Goal: Task Accomplishment & Management: Use online tool/utility

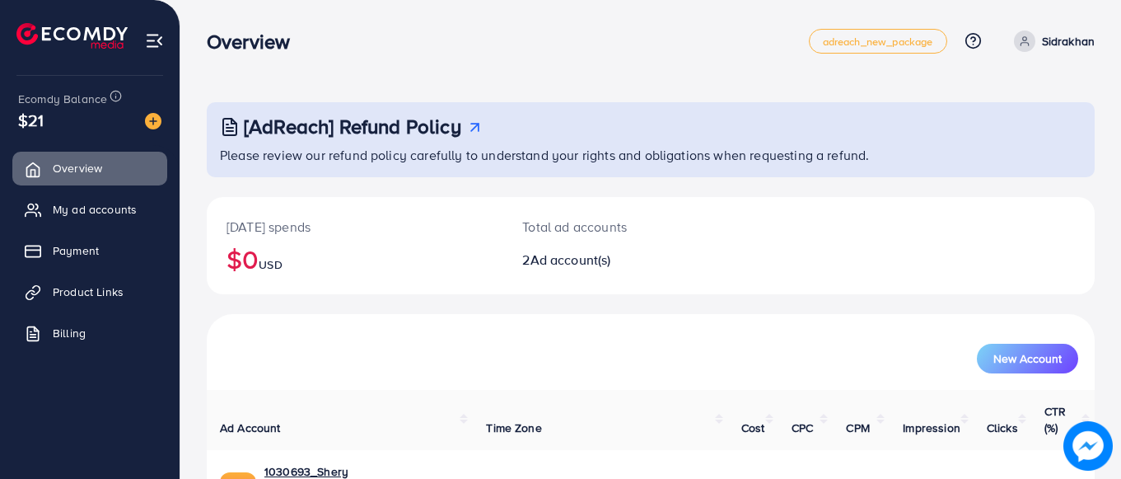
scroll to position [153, 0]
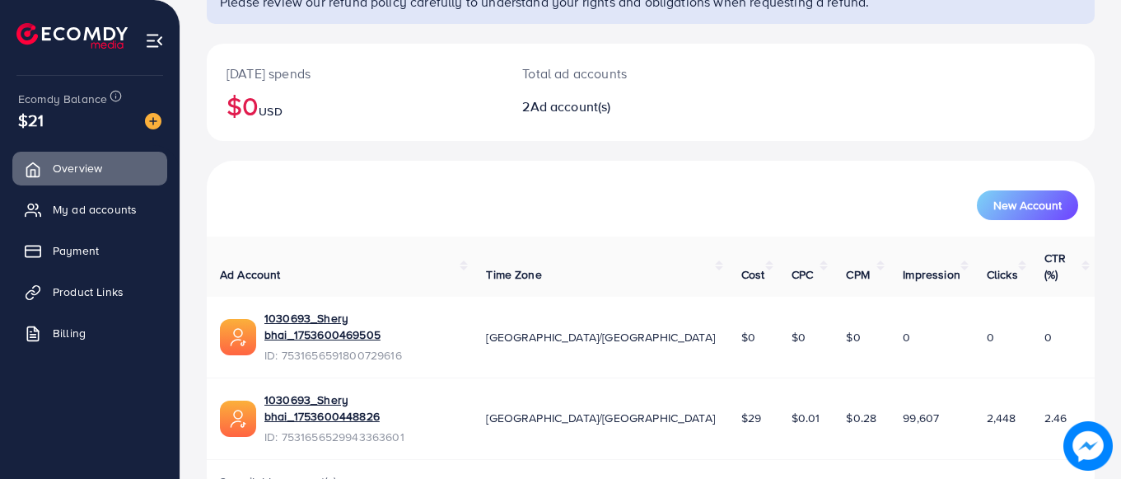
click at [345, 391] on div "1030693_Shery bhai_1753600448826 ID: 7531656529943363601" at bounding box center [361, 418] width 195 height 54
click at [355, 391] on link "1030693_Shery bhai_1753600448826" at bounding box center [361, 408] width 195 height 34
click at [96, 291] on span "Product Links" at bounding box center [92, 291] width 71 height 16
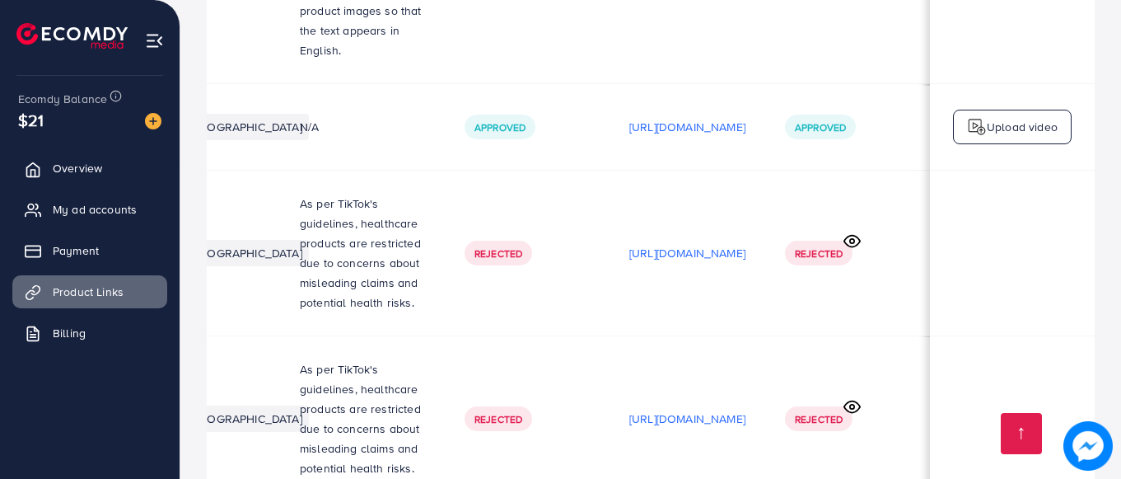
scroll to position [0, 499]
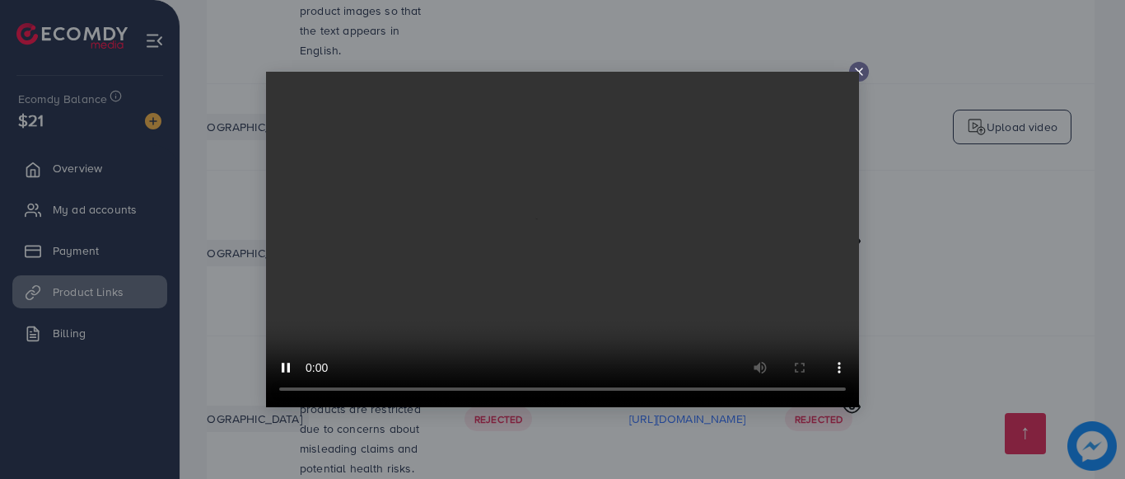
click at [860, 69] on icon at bounding box center [858, 71] width 13 height 13
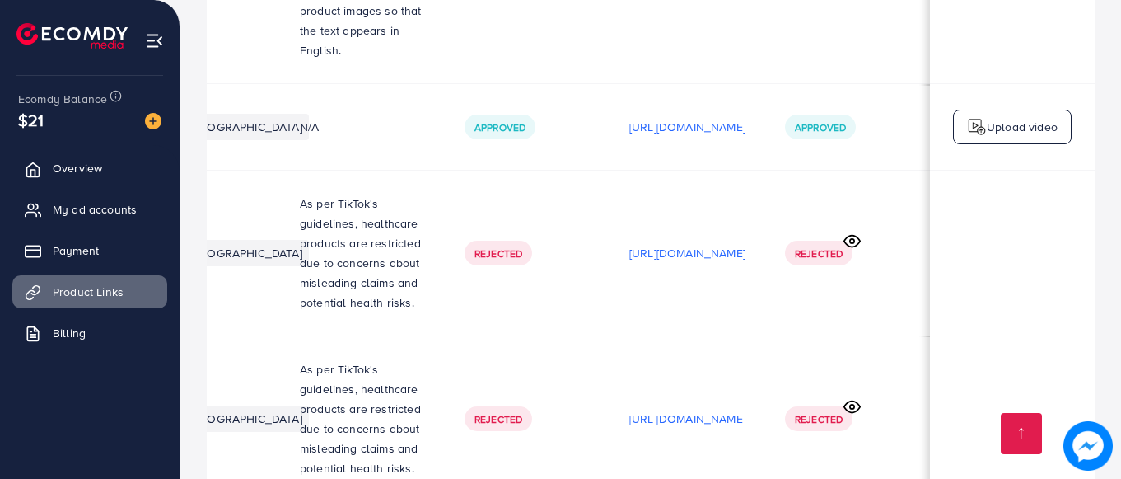
scroll to position [0, 495]
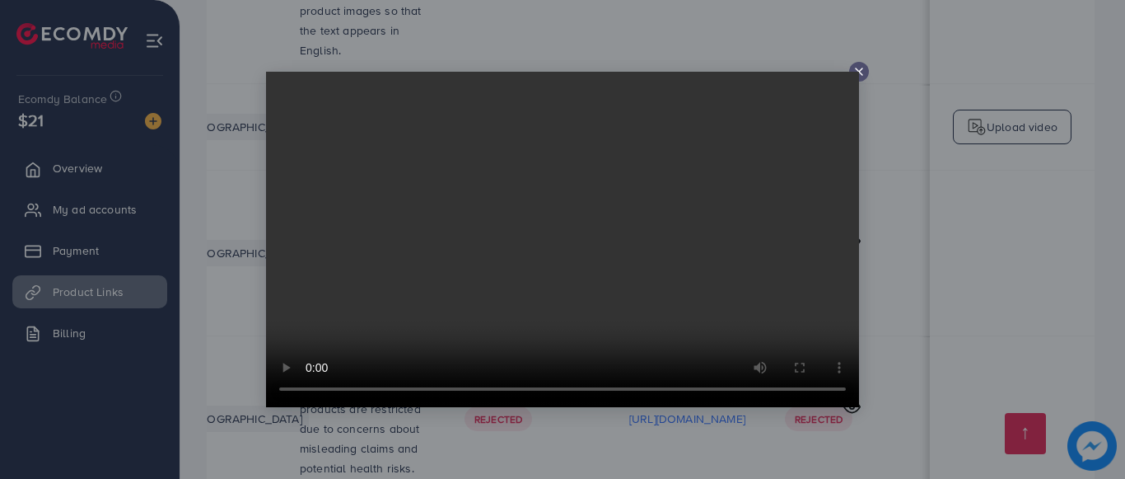
click at [857, 72] on video at bounding box center [562, 239] width 593 height 335
click at [861, 68] on icon at bounding box center [858, 71] width 13 height 13
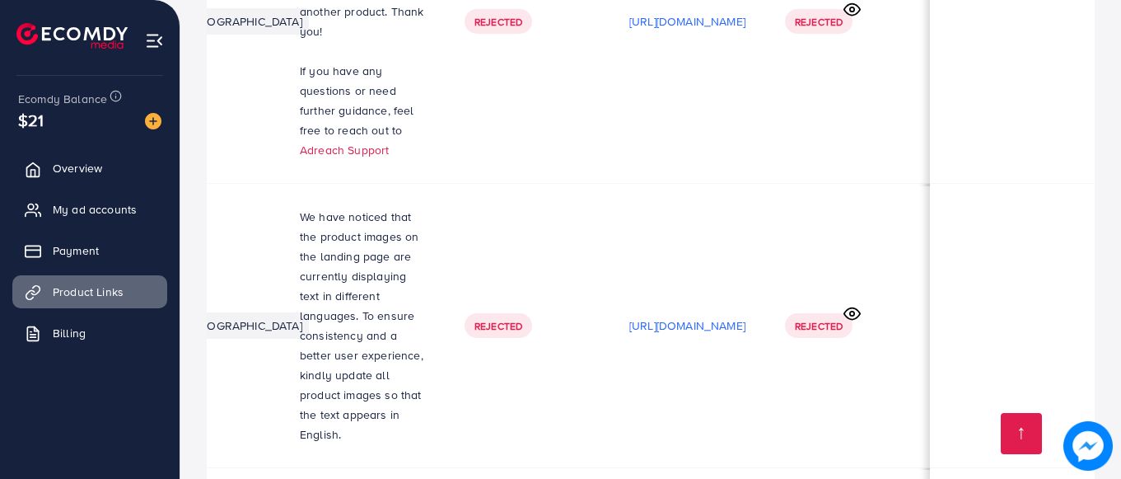
scroll to position [4637, 0]
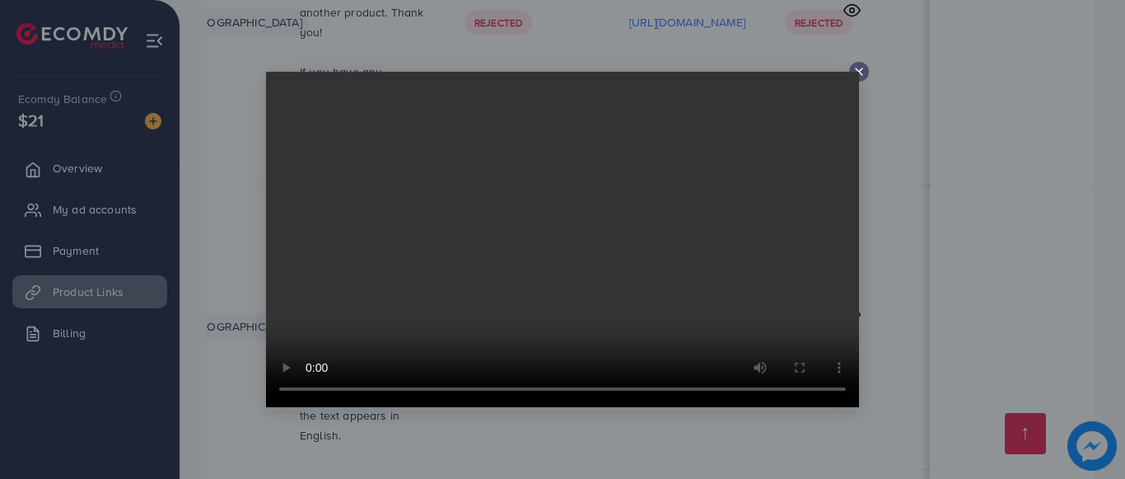
click at [860, 68] on icon at bounding box center [858, 71] width 13 height 13
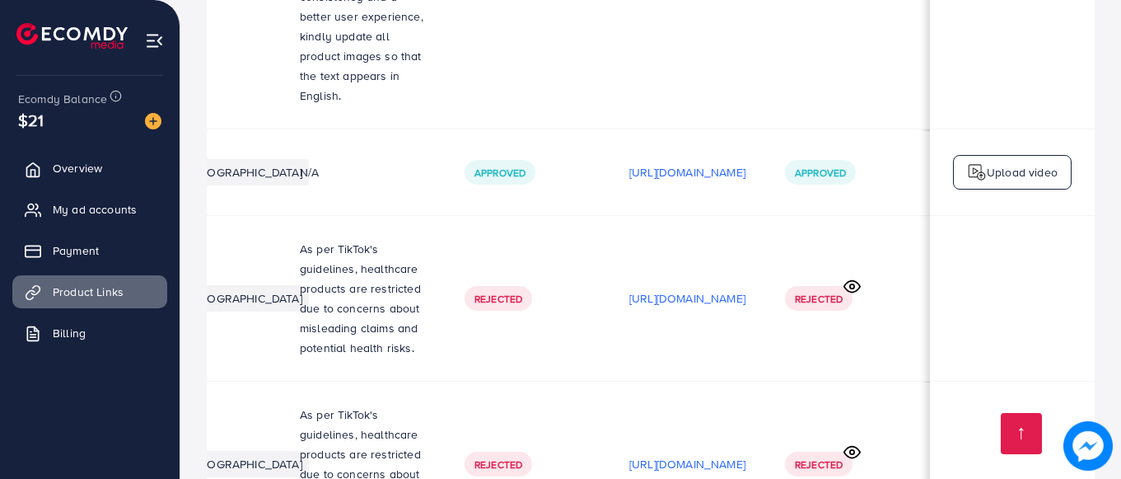
scroll to position [4981, 0]
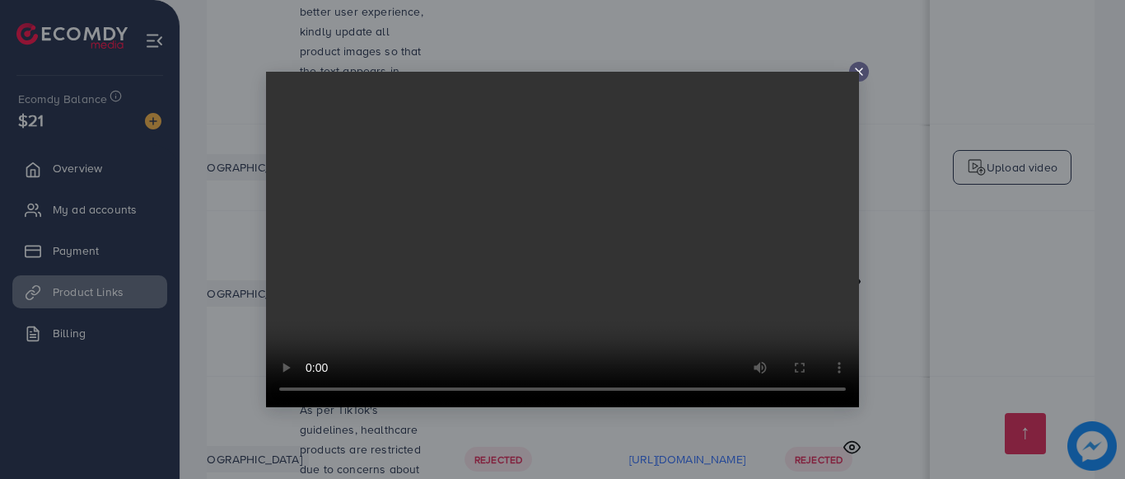
click at [858, 68] on icon at bounding box center [858, 71] width 13 height 13
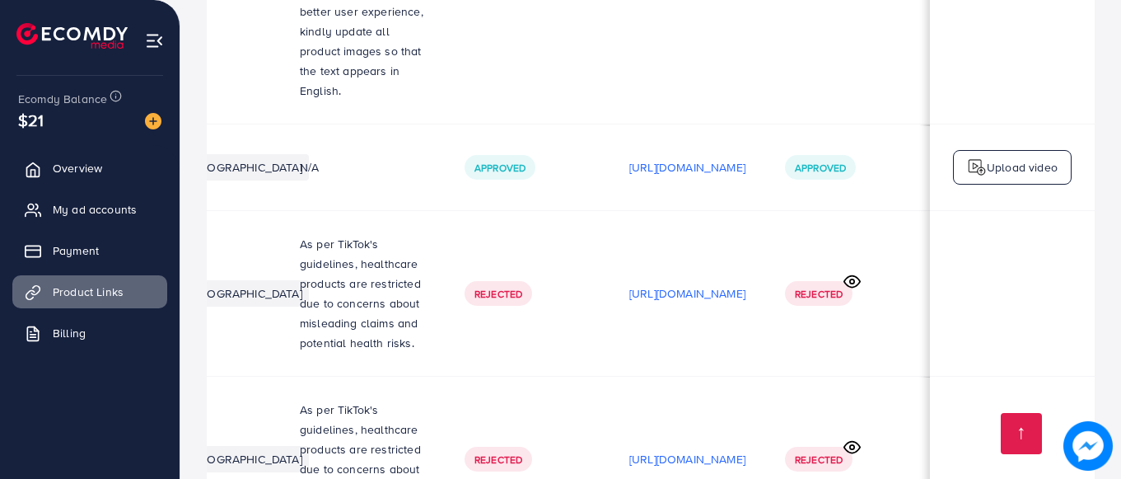
scroll to position [0, 495]
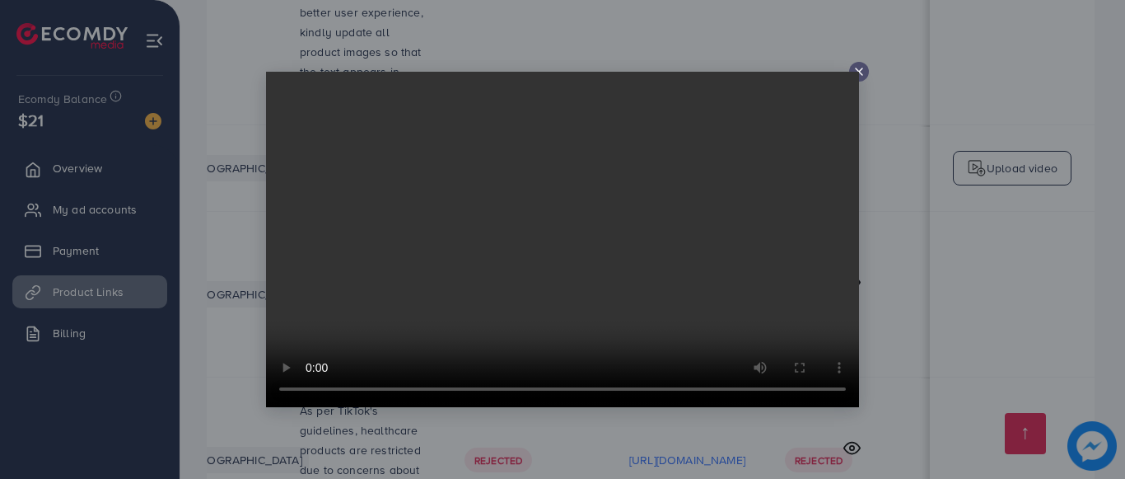
click at [859, 73] on icon at bounding box center [858, 71] width 13 height 13
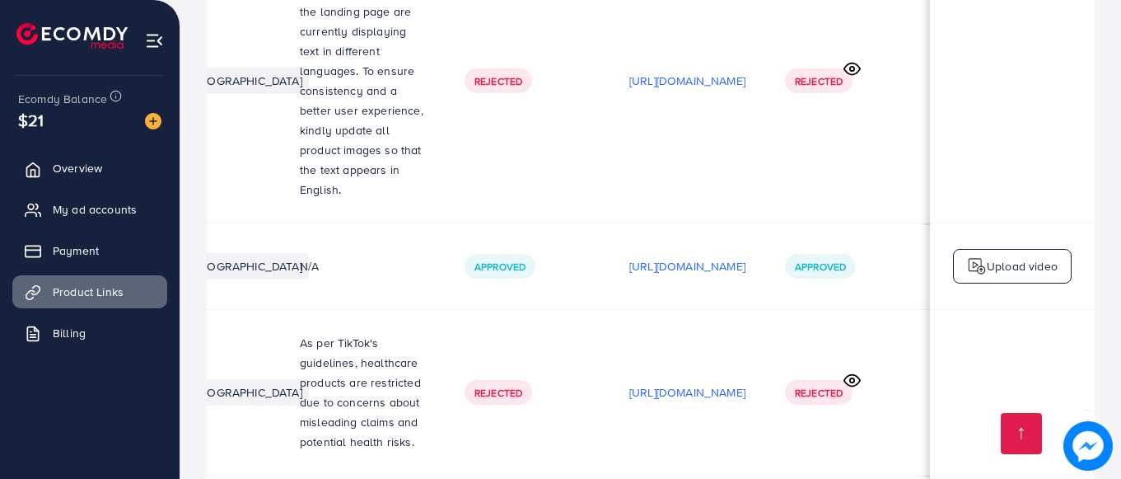
scroll to position [4843, 0]
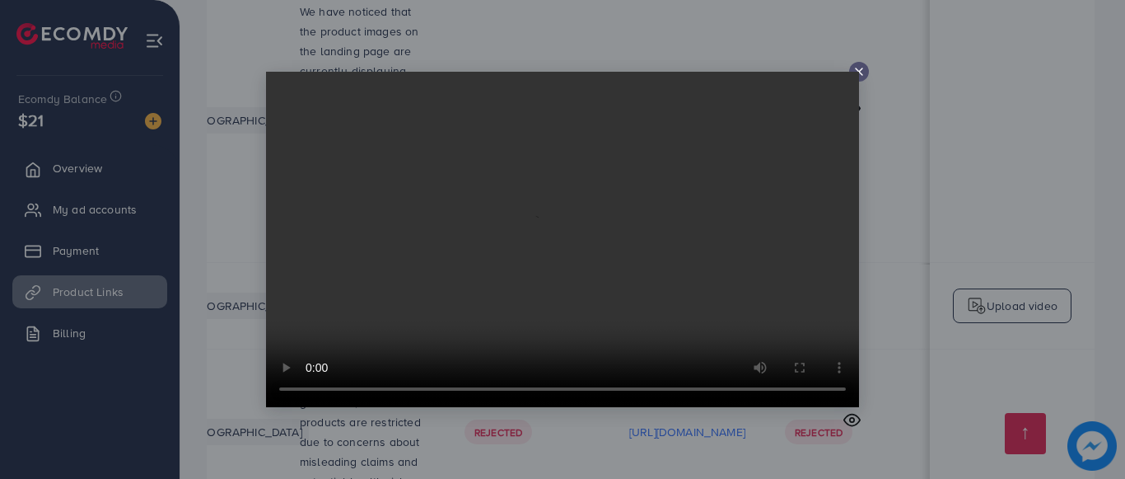
click at [857, 68] on icon at bounding box center [858, 71] width 13 height 13
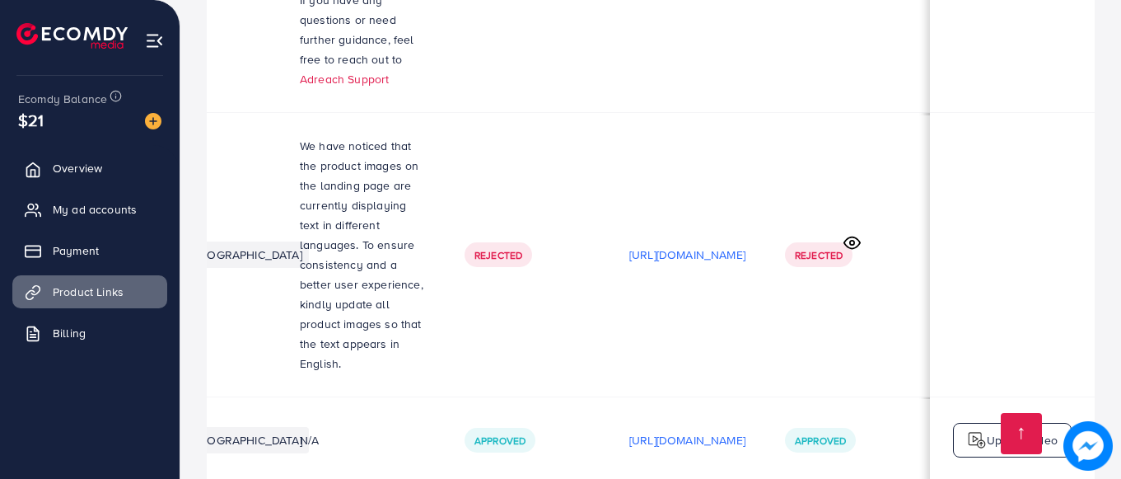
scroll to position [4706, 0]
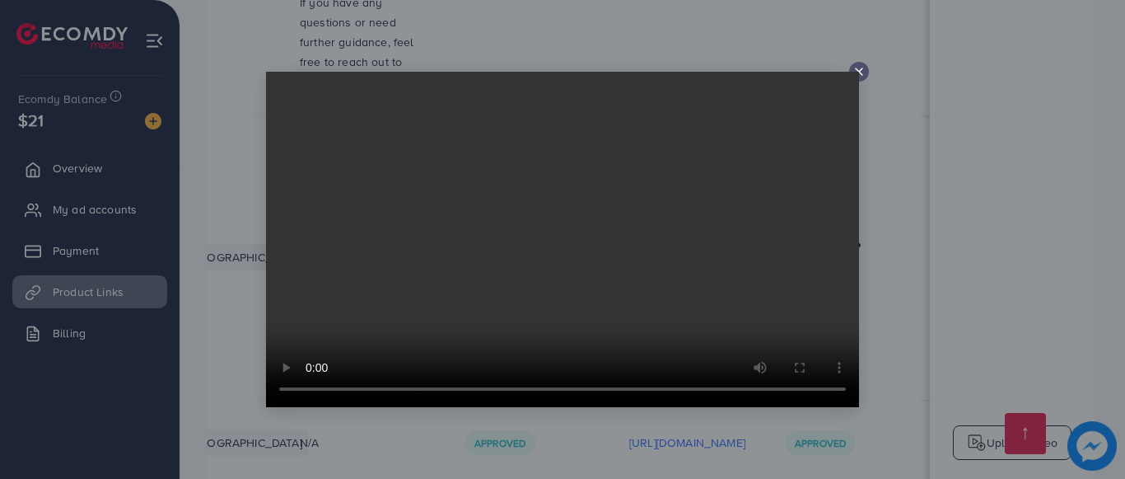
click at [859, 70] on icon at bounding box center [858, 71] width 13 height 13
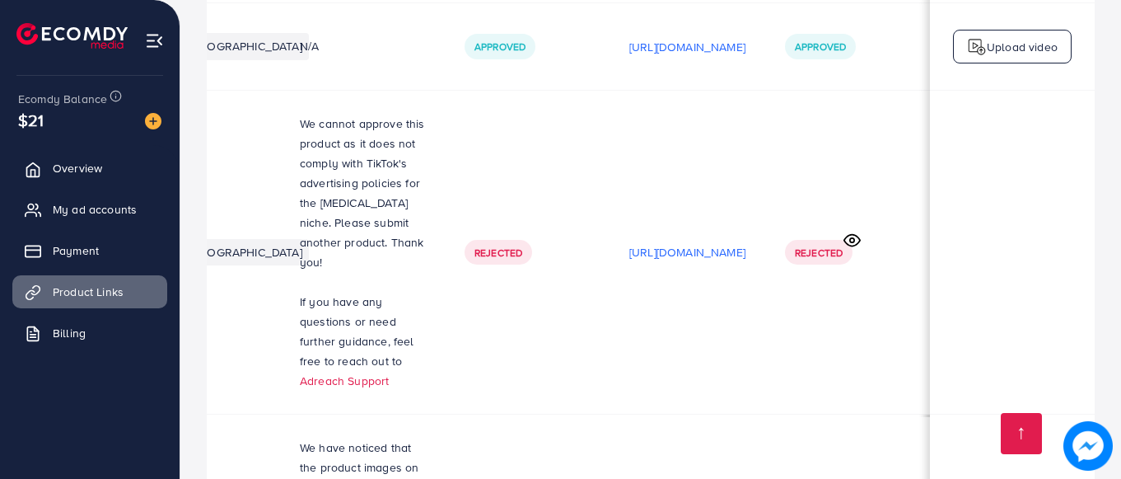
scroll to position [4295, 0]
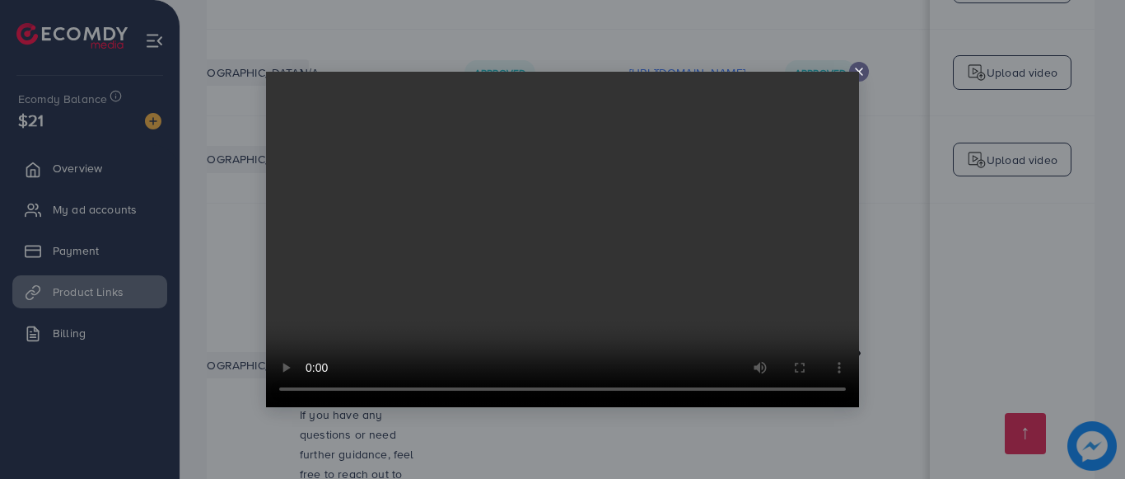
click at [857, 69] on line at bounding box center [859, 71] width 7 height 7
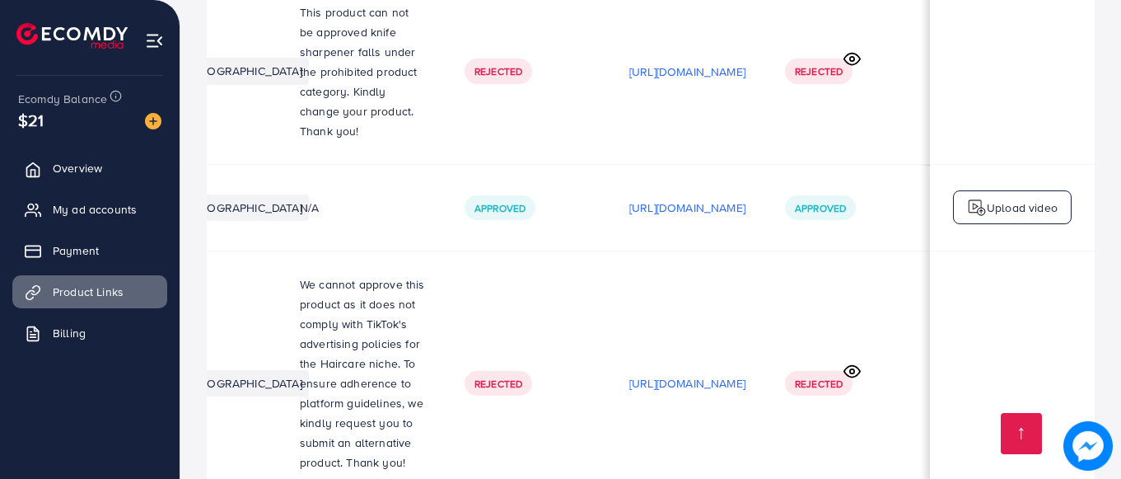
scroll to position [3718, 0]
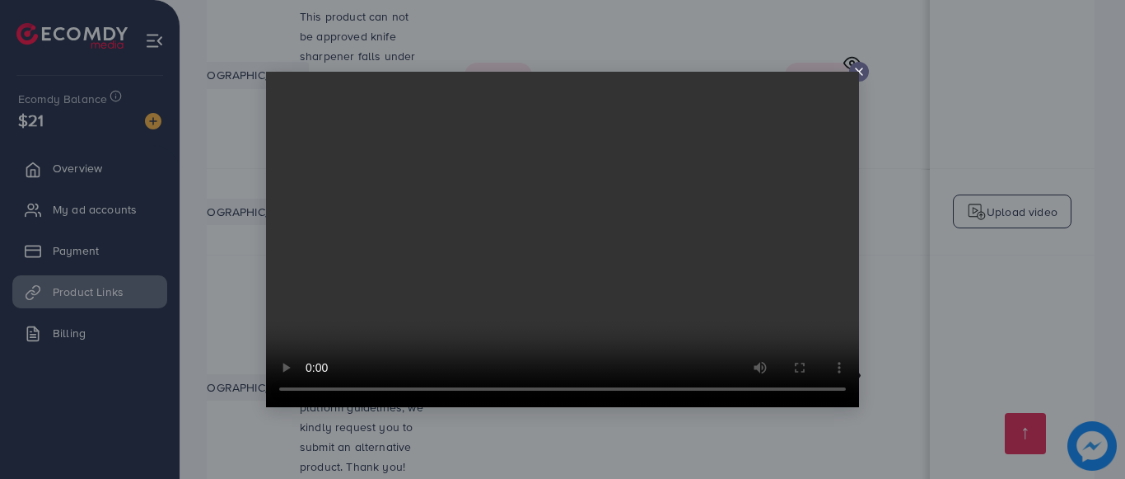
click at [859, 67] on icon at bounding box center [858, 71] width 13 height 13
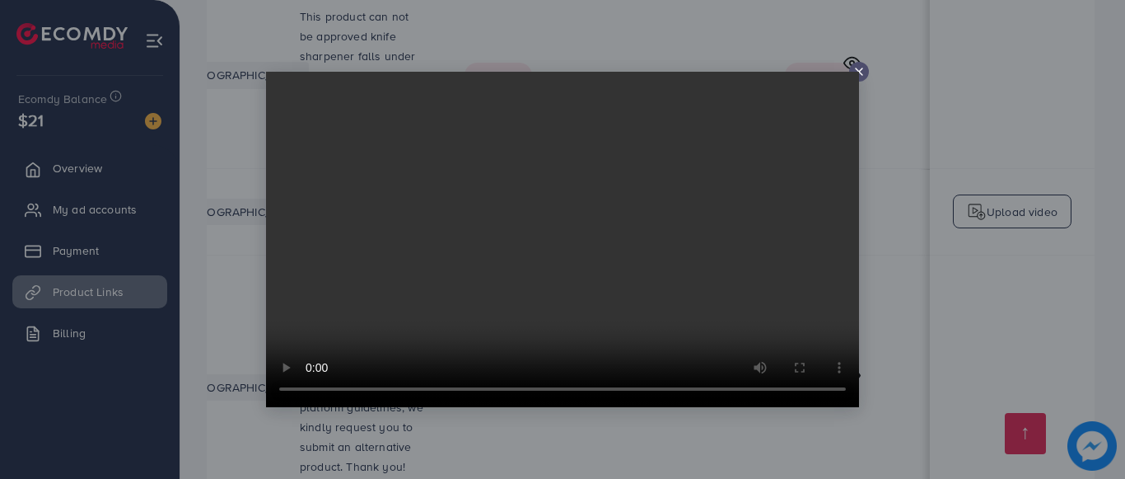
click at [857, 69] on icon at bounding box center [858, 71] width 13 height 13
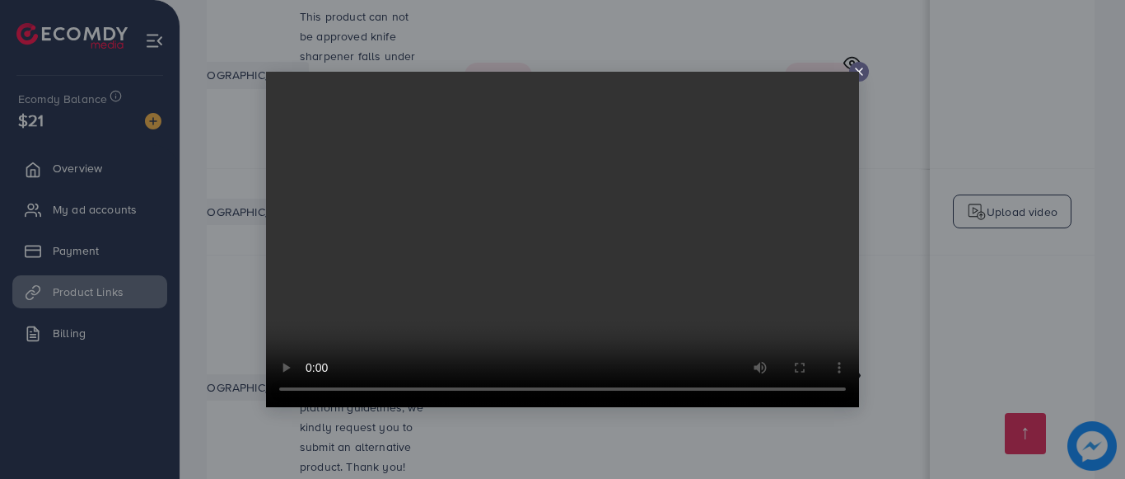
click at [857, 69] on icon at bounding box center [858, 71] width 13 height 13
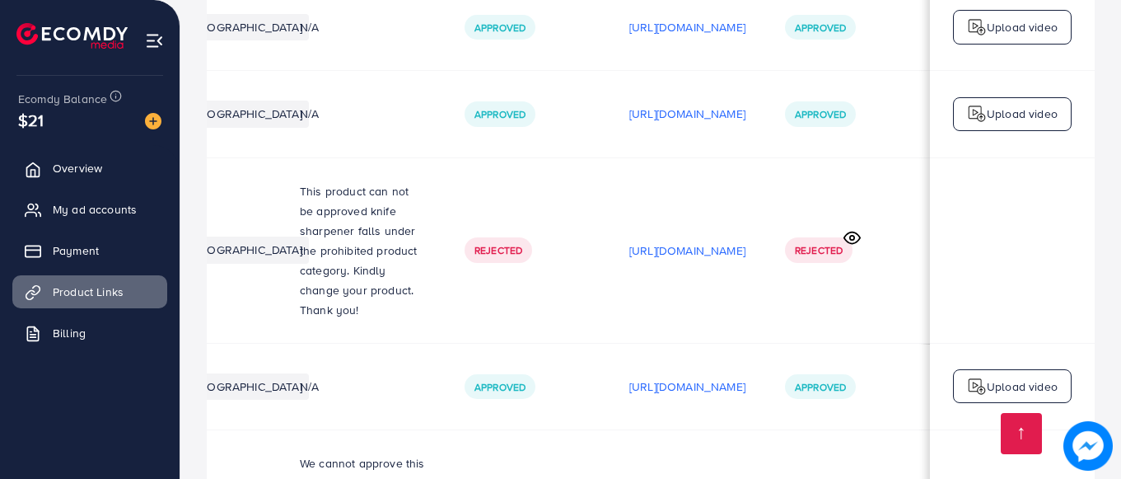
scroll to position [3539, 0]
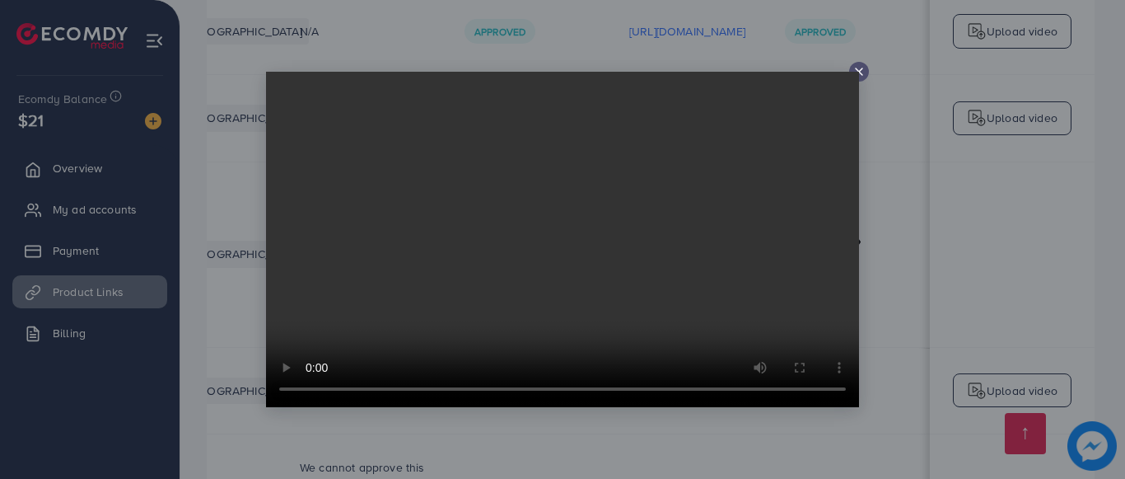
click at [862, 65] on icon at bounding box center [858, 71] width 13 height 13
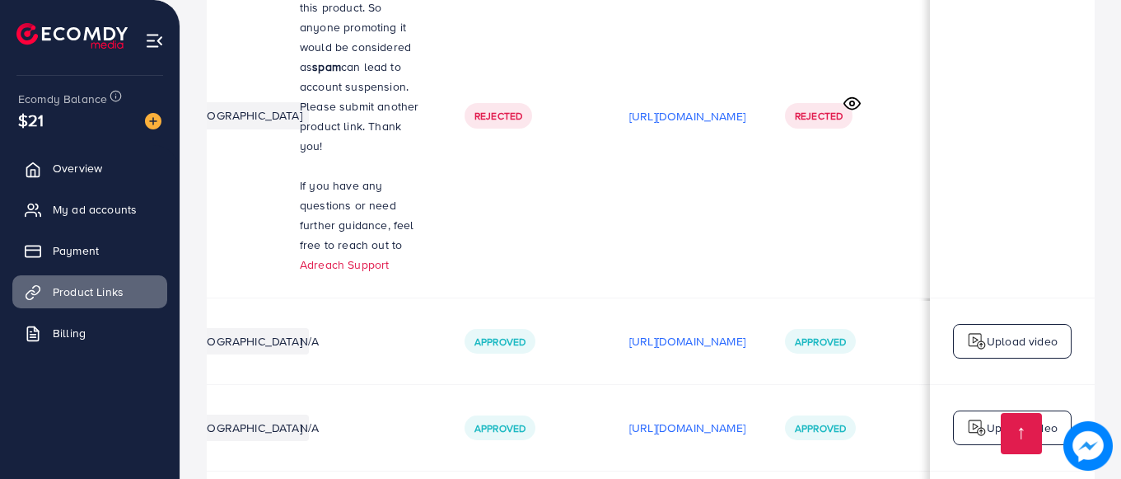
scroll to position [3100, 0]
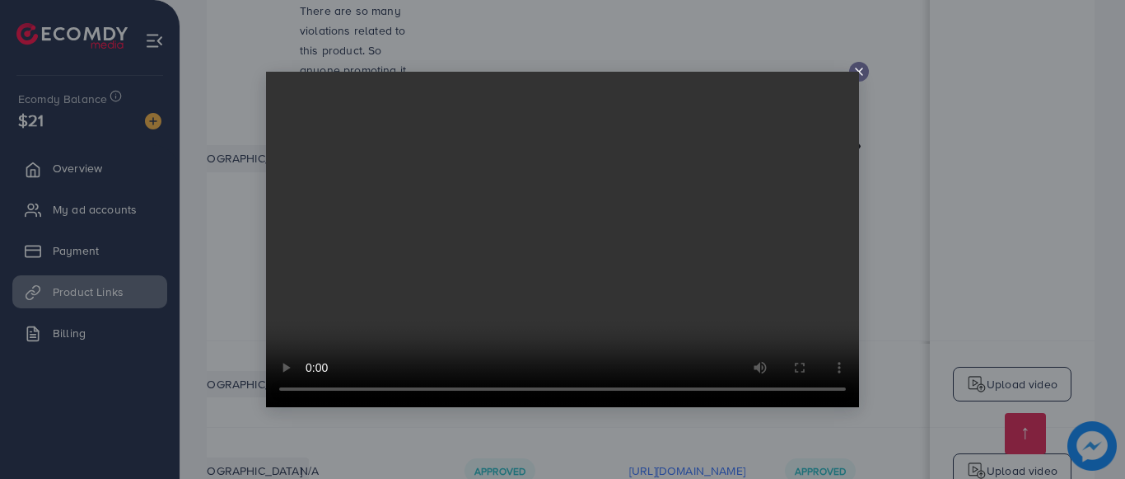
click at [859, 71] on icon at bounding box center [858, 71] width 13 height 13
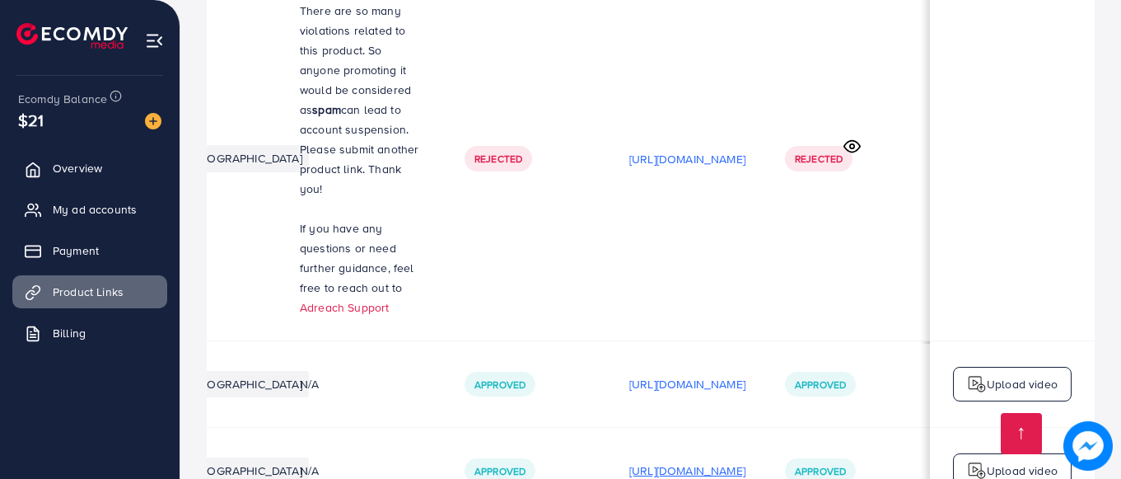
click at [676, 460] on p "[URL][DOMAIN_NAME]" at bounding box center [687, 470] width 116 height 20
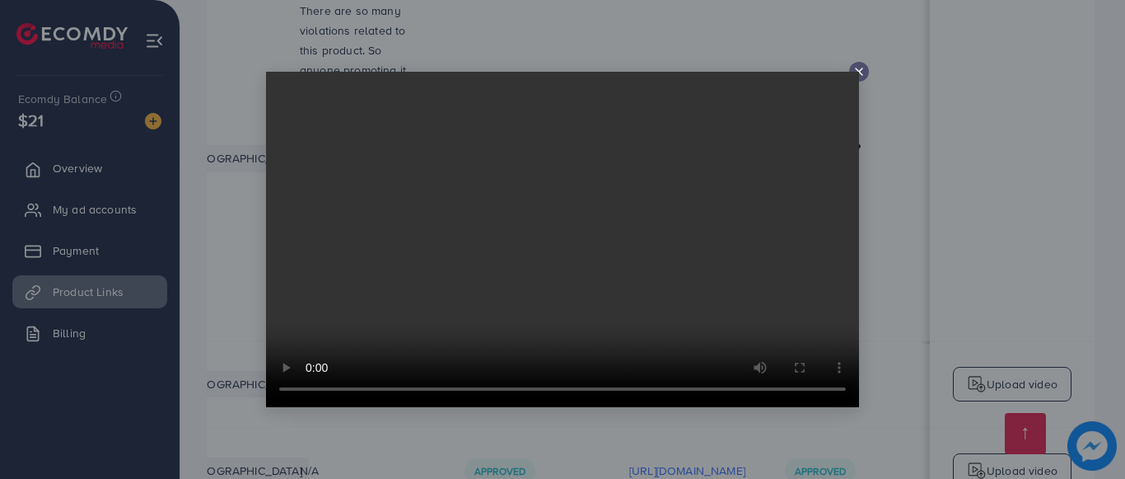
click at [857, 68] on icon at bounding box center [858, 71] width 13 height 13
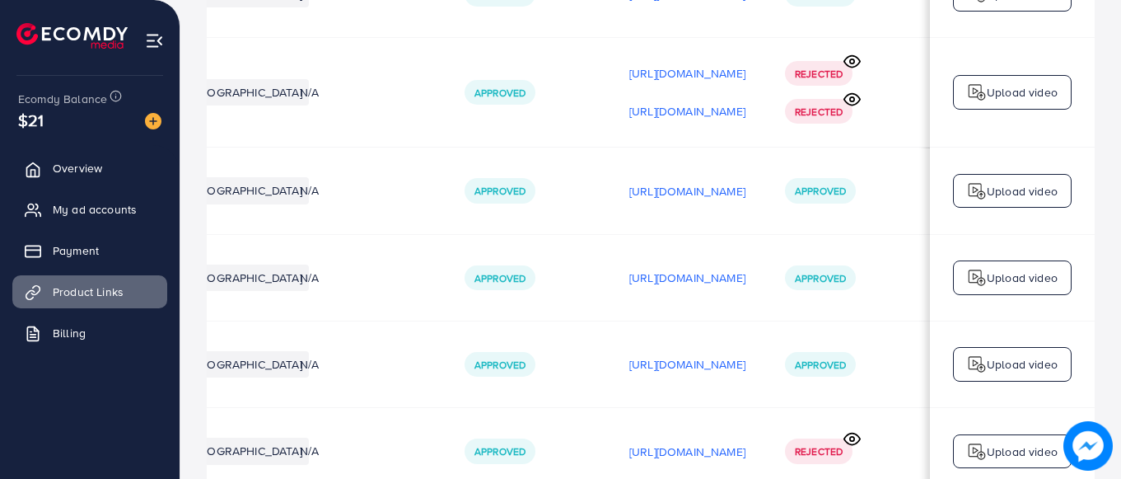
scroll to position [0, 0]
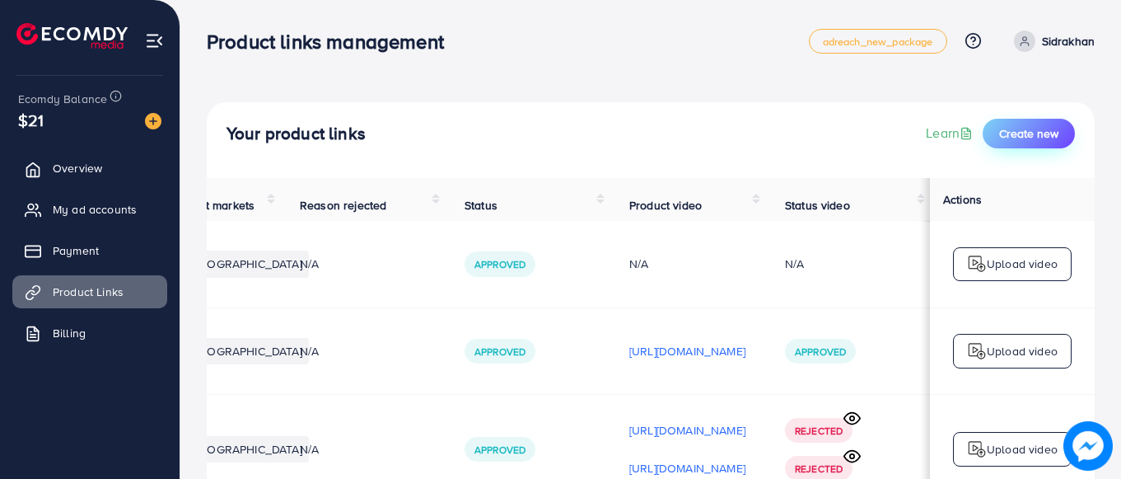
click at [1039, 126] on span "Create new" at bounding box center [1028, 133] width 59 height 16
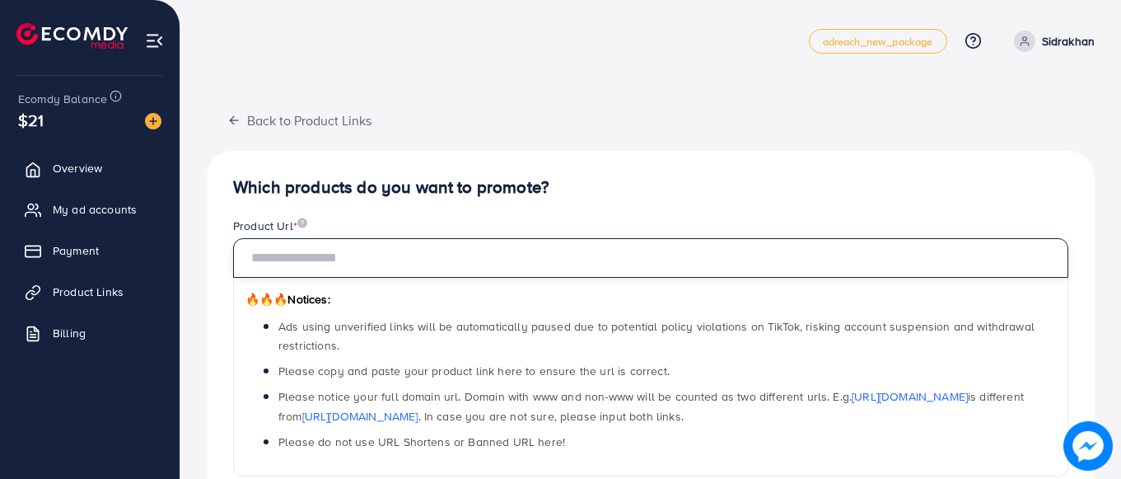
click at [365, 264] on input "text" at bounding box center [650, 258] width 835 height 40
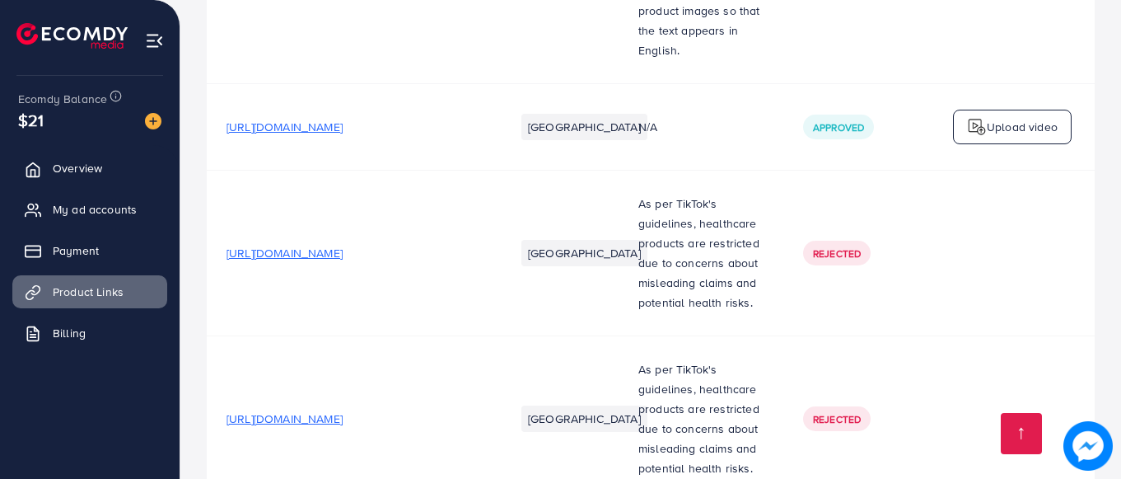
scroll to position [0, 499]
